Goal: Task Accomplishment & Management: Use online tool/utility

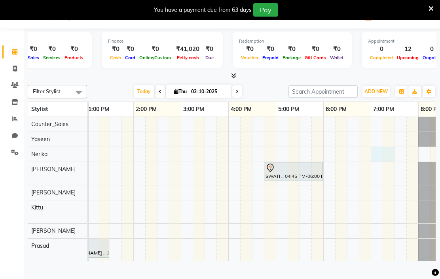
scroll to position [0, 32]
click at [433, 6] on icon at bounding box center [430, 8] width 5 height 7
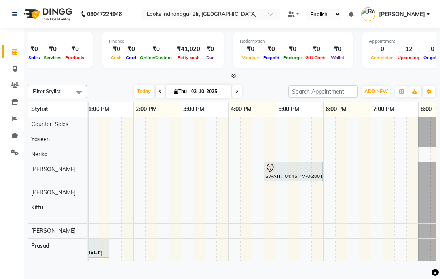
click at [430, 8] on nav "08047224946 Select Location × Looks Indiranagar Blr, Bengaluru Default Panel My…" at bounding box center [220, 14] width 440 height 28
click at [280, 15] on div at bounding box center [210, 15] width 138 height 8
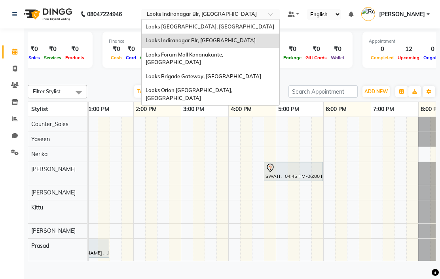
click at [224, 53] on span "Looks Forum Mall Konanakunte, Bengaluru" at bounding box center [185, 58] width 79 height 14
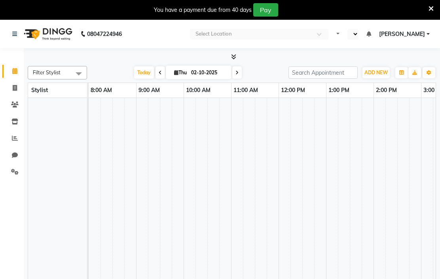
select select "en"
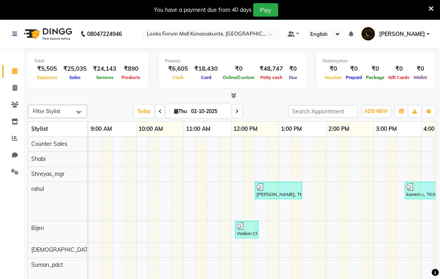
click at [260, 31] on input "text" at bounding box center [202, 35] width 115 height 8
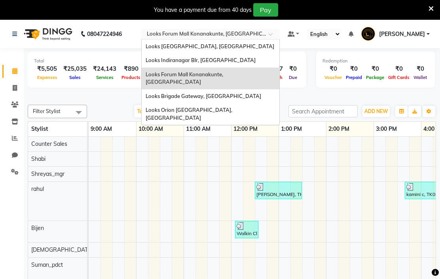
click at [256, 59] on span "Looks Indiranagar Blr, [GEOGRAPHIC_DATA]" at bounding box center [201, 60] width 110 height 6
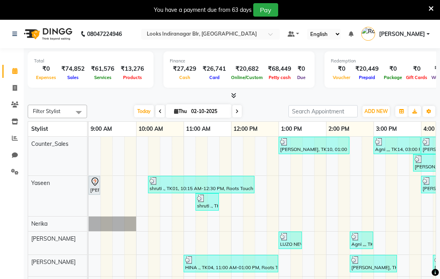
click at [280, 33] on div at bounding box center [210, 35] width 138 height 8
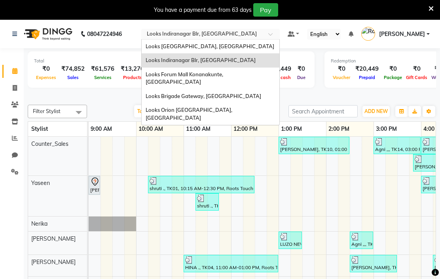
click at [261, 93] on span "Looks Brigade Gateway, Bengaluru" at bounding box center [204, 96] width 116 height 6
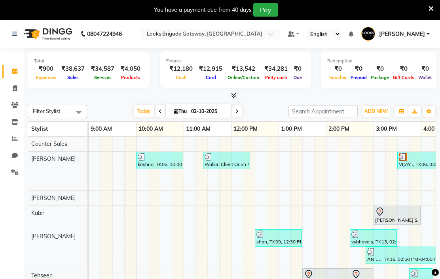
click at [233, 98] on icon at bounding box center [233, 96] width 5 height 6
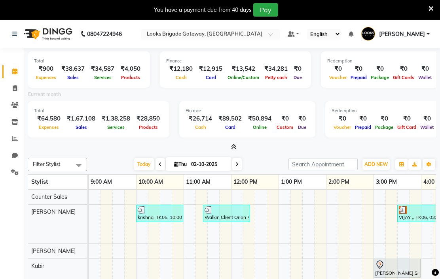
click at [15, 66] on link "Calendar" at bounding box center [11, 71] width 19 height 13
click at [239, 152] on div at bounding box center [232, 147] width 408 height 8
click at [13, 87] on icon at bounding box center [15, 88] width 4 height 6
select select "service"
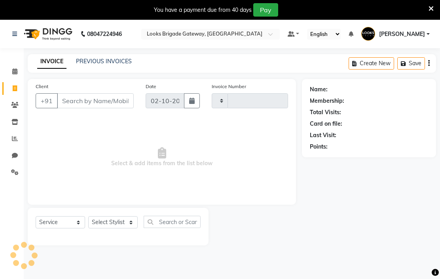
type input "6779"
select select "8944"
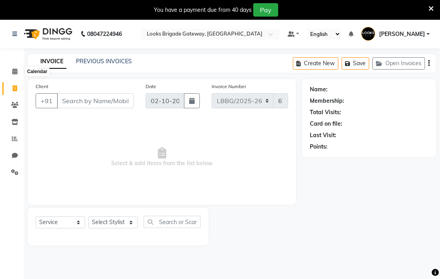
click at [17, 74] on icon at bounding box center [14, 71] width 5 height 6
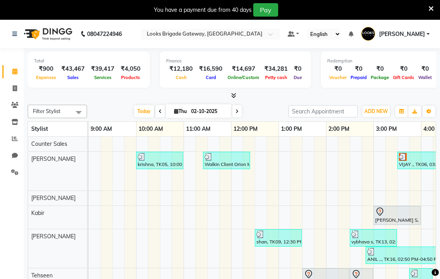
click at [260, 34] on input "text" at bounding box center [202, 35] width 115 height 8
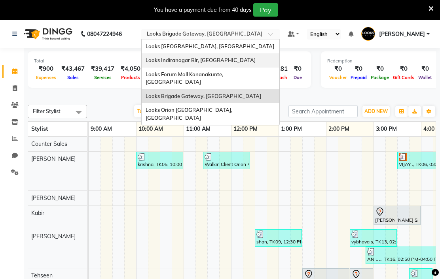
click at [256, 58] on span "Looks Indiranagar Blr, [GEOGRAPHIC_DATA]" at bounding box center [201, 60] width 110 height 6
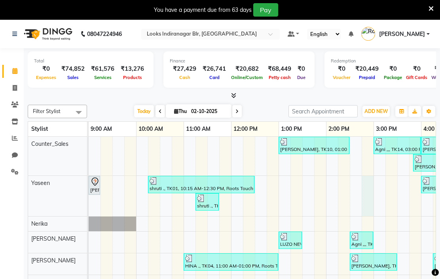
click at [368, 194] on div at bounding box center [368, 196] width 12 height 40
click at [420, 100] on div at bounding box center [232, 96] width 408 height 8
click at [240, 117] on span at bounding box center [236, 111] width 9 height 12
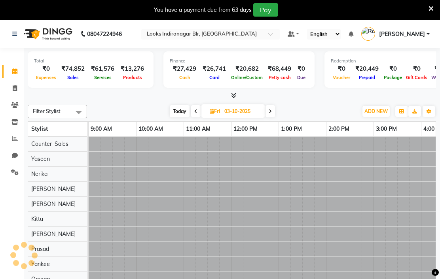
scroll to position [0, 318]
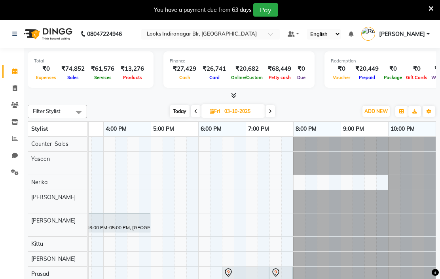
click at [197, 117] on span at bounding box center [195, 111] width 9 height 12
type input "02-10-2025"
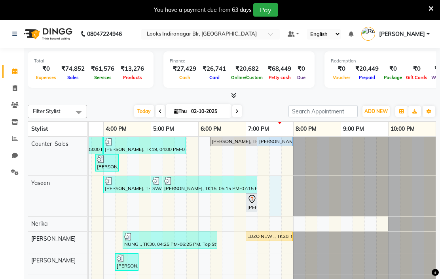
click at [279, 216] on div at bounding box center [275, 196] width 12 height 40
click at [430, 7] on icon at bounding box center [430, 8] width 5 height 7
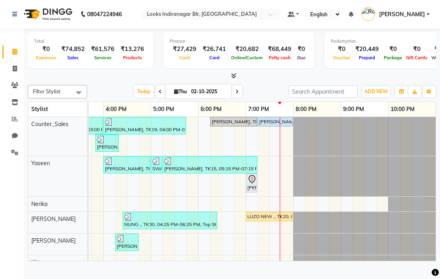
click at [433, 28] on nav "08047224946 Select Location × Looks Indiranagar Blr, Bengaluru Default Panel My…" at bounding box center [220, 14] width 440 height 28
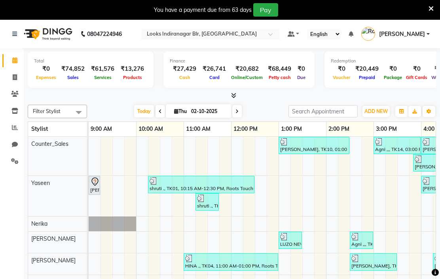
click at [10, 76] on span at bounding box center [15, 77] width 14 height 9
select select "service"
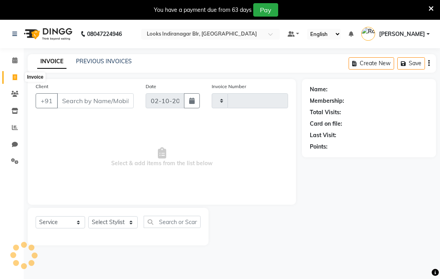
type input "4164"
select select "8708"
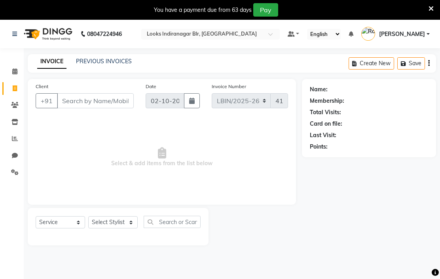
click at [111, 65] on link "PREVIOUS INVOICES" at bounding box center [104, 61] width 56 height 7
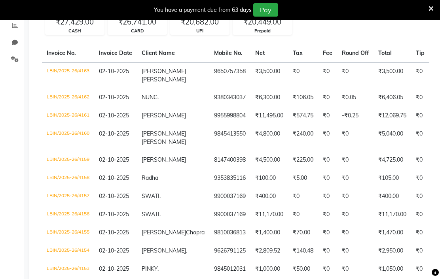
scroll to position [117, 0]
